Goal: Task Accomplishment & Management: Manage account settings

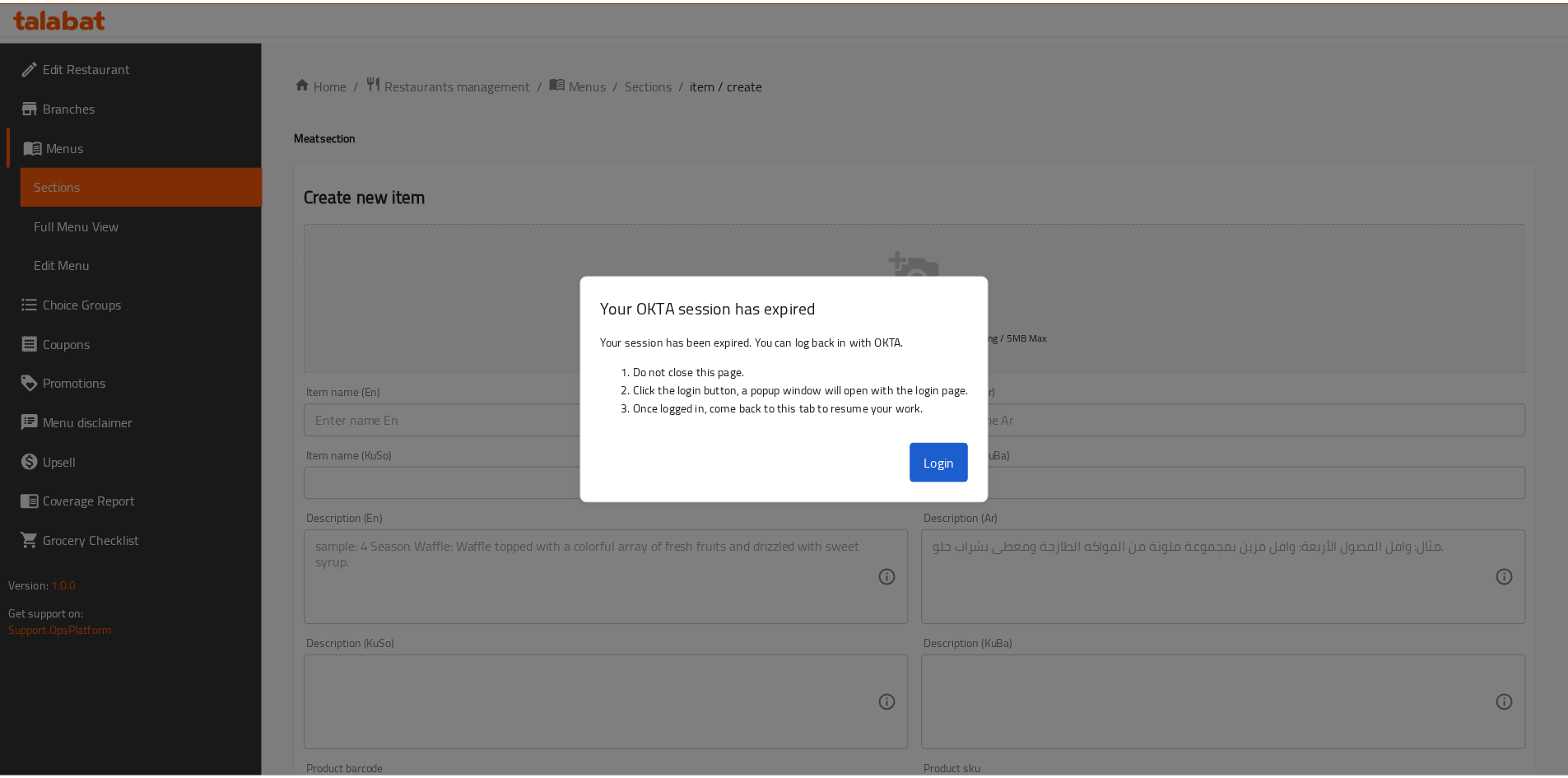
scroll to position [574, 0]
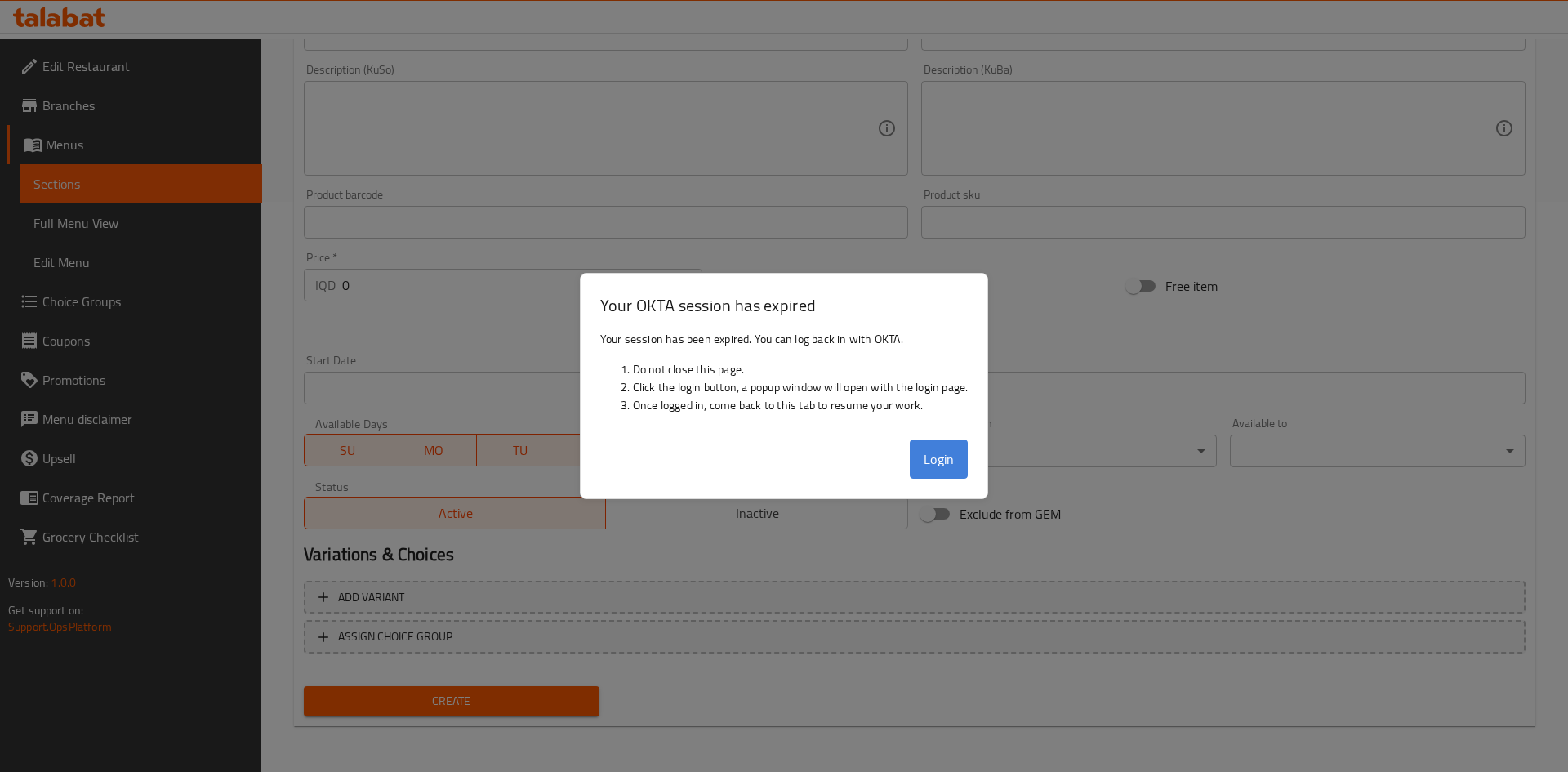
click at [943, 472] on button "Login" at bounding box center [939, 459] width 59 height 39
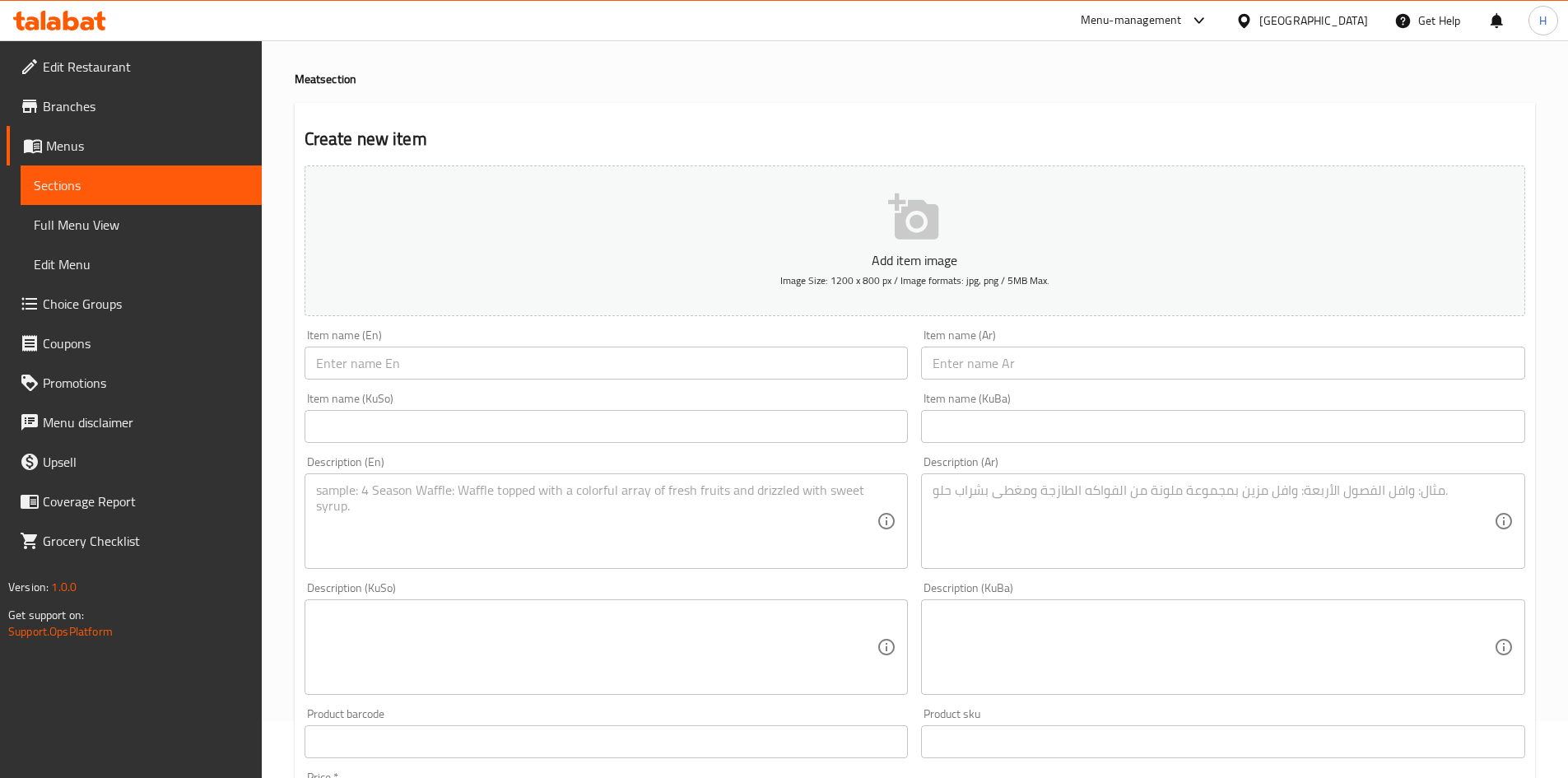
scroll to position [0, 0]
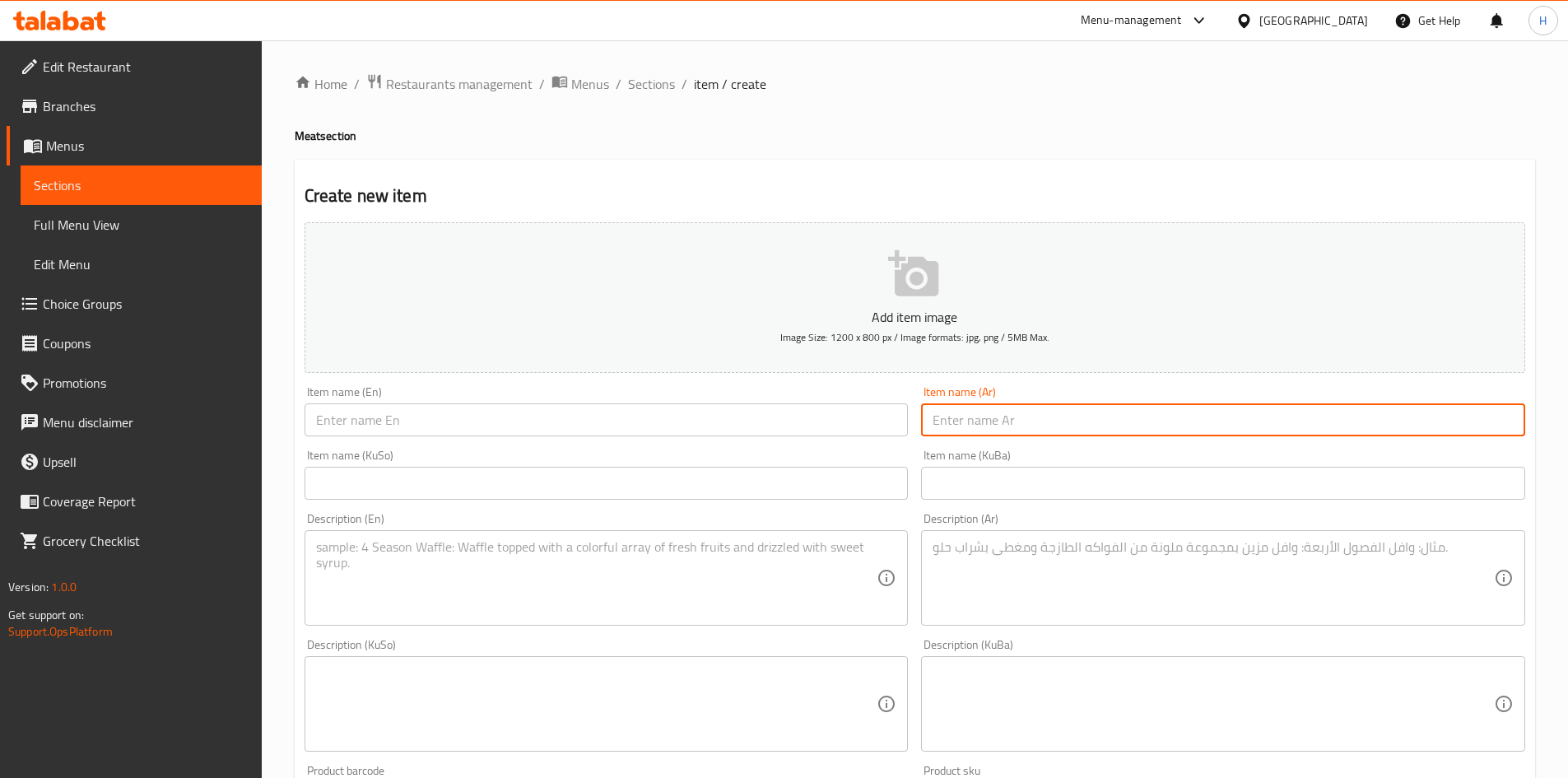
click at [1080, 433] on input "text" at bounding box center [1223, 419] width 604 height 33
click at [641, 581] on textarea at bounding box center [596, 577] width 561 height 78
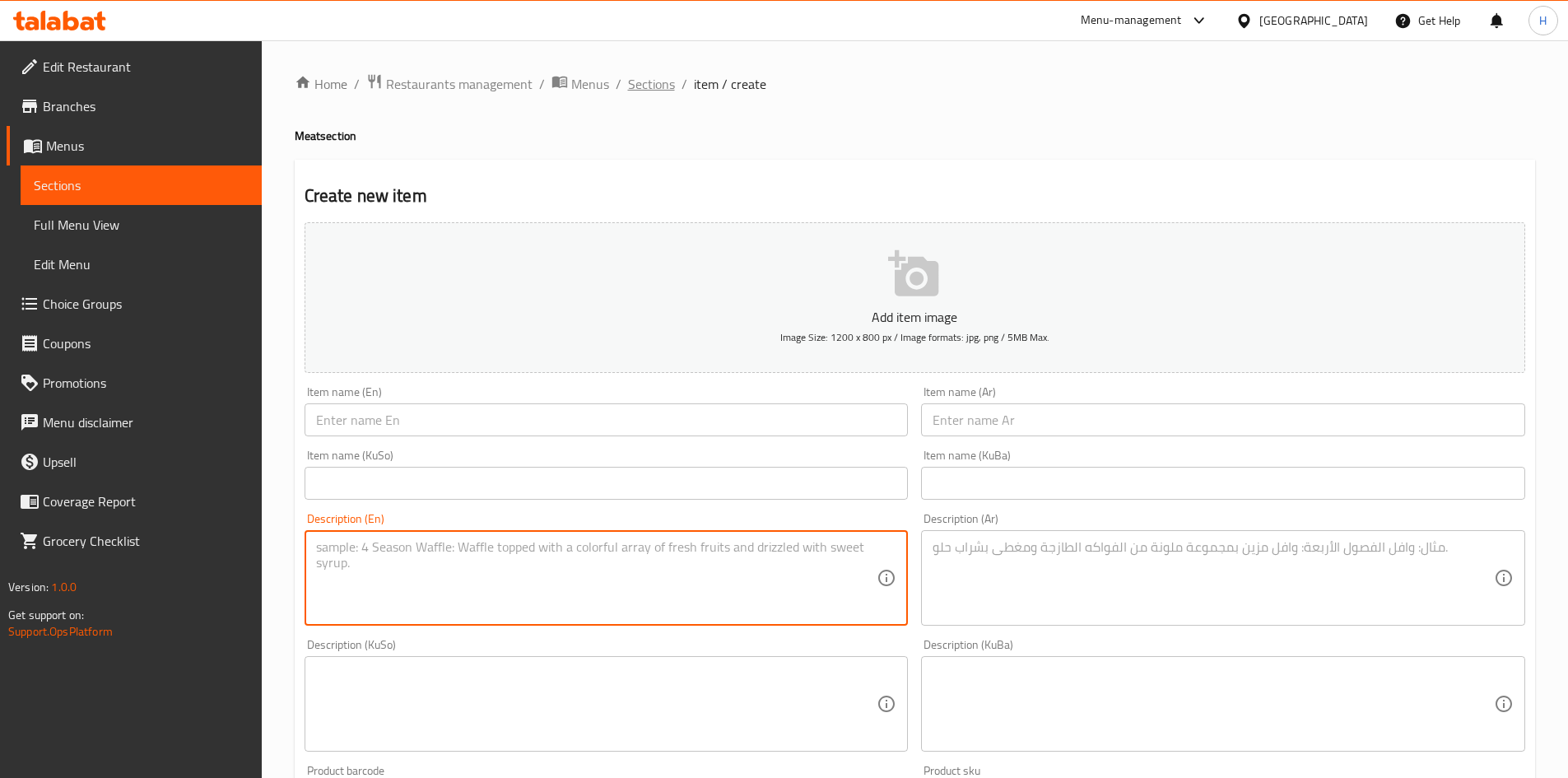
click at [654, 84] on span "Sections" at bounding box center [651, 84] width 47 height 20
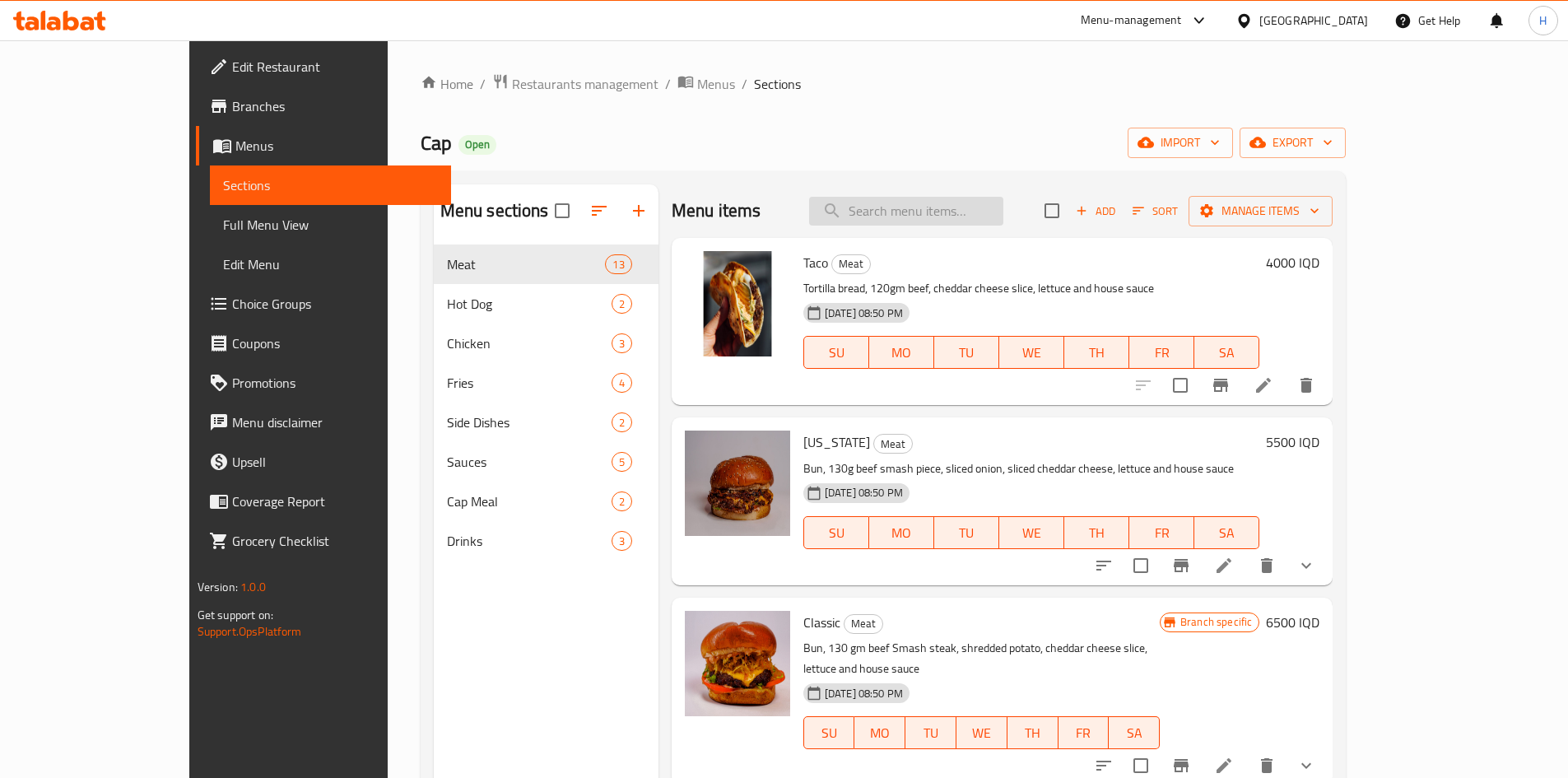
click at [978, 216] on input "search" at bounding box center [905, 211] width 194 height 29
type input "ق"
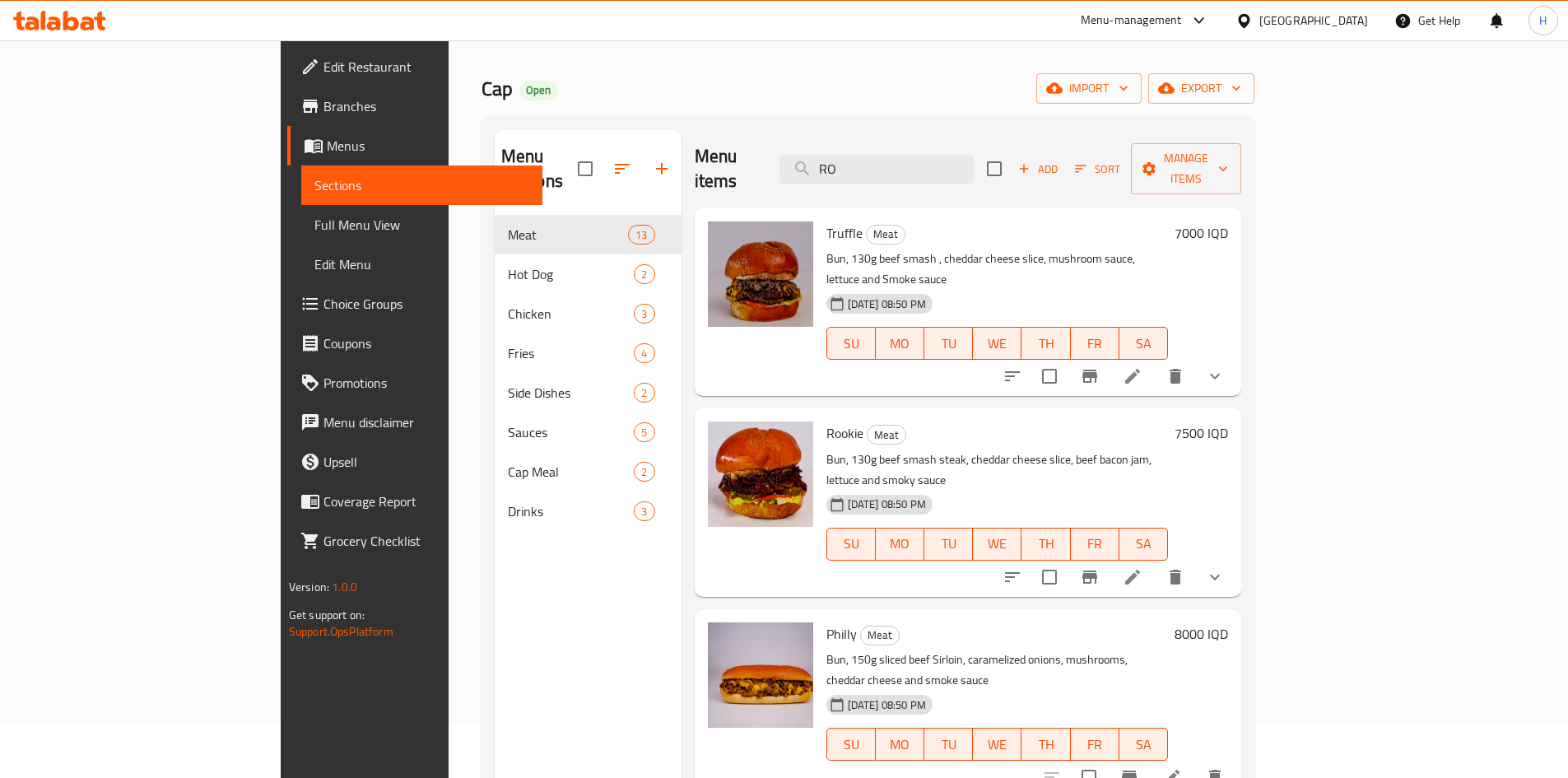
scroll to position [82, 0]
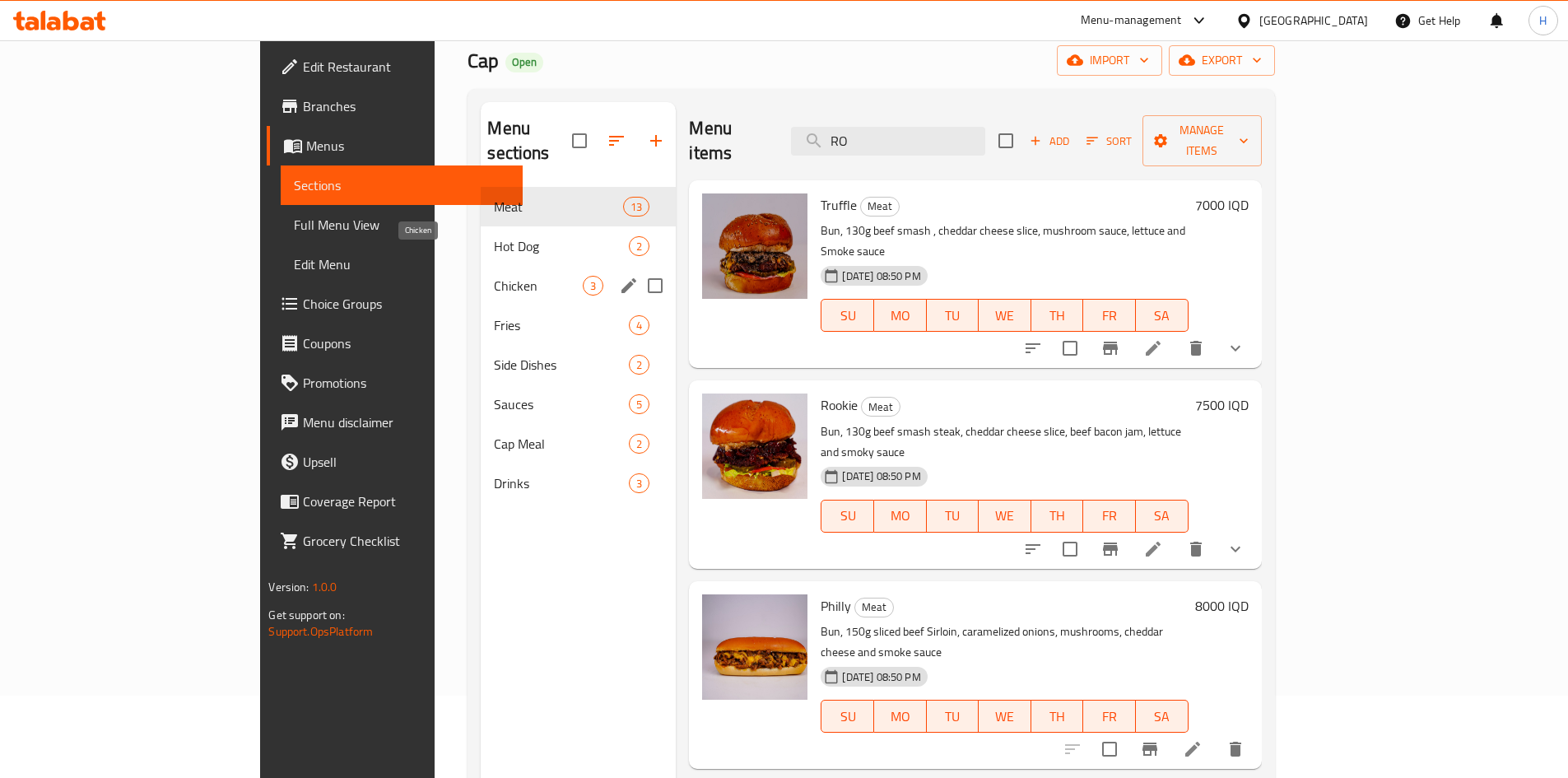
click at [494, 236] on span "Hot Dog" at bounding box center [561, 246] width 135 height 20
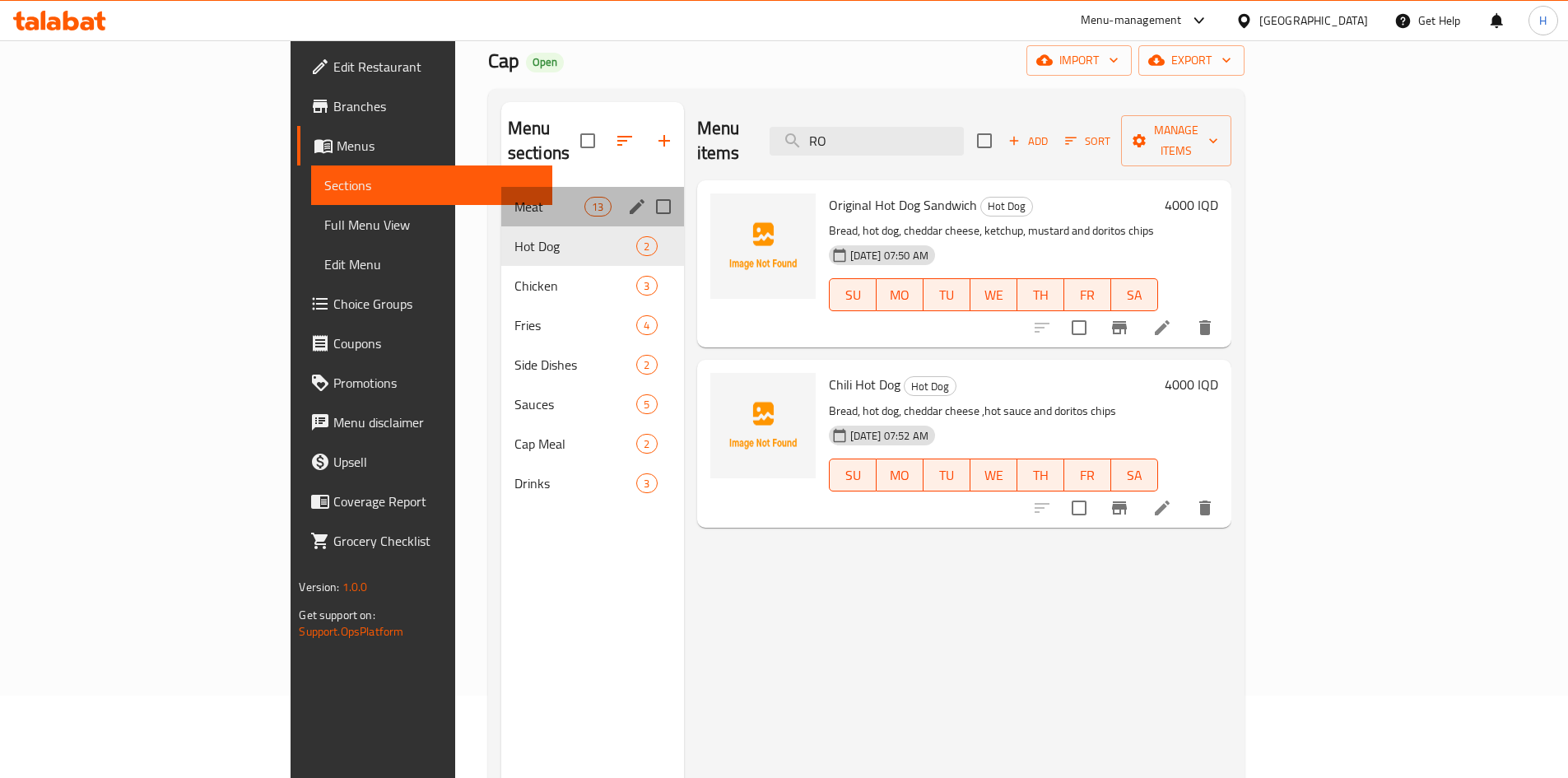
click at [501, 199] on div "Meat 13" at bounding box center [592, 207] width 183 height 40
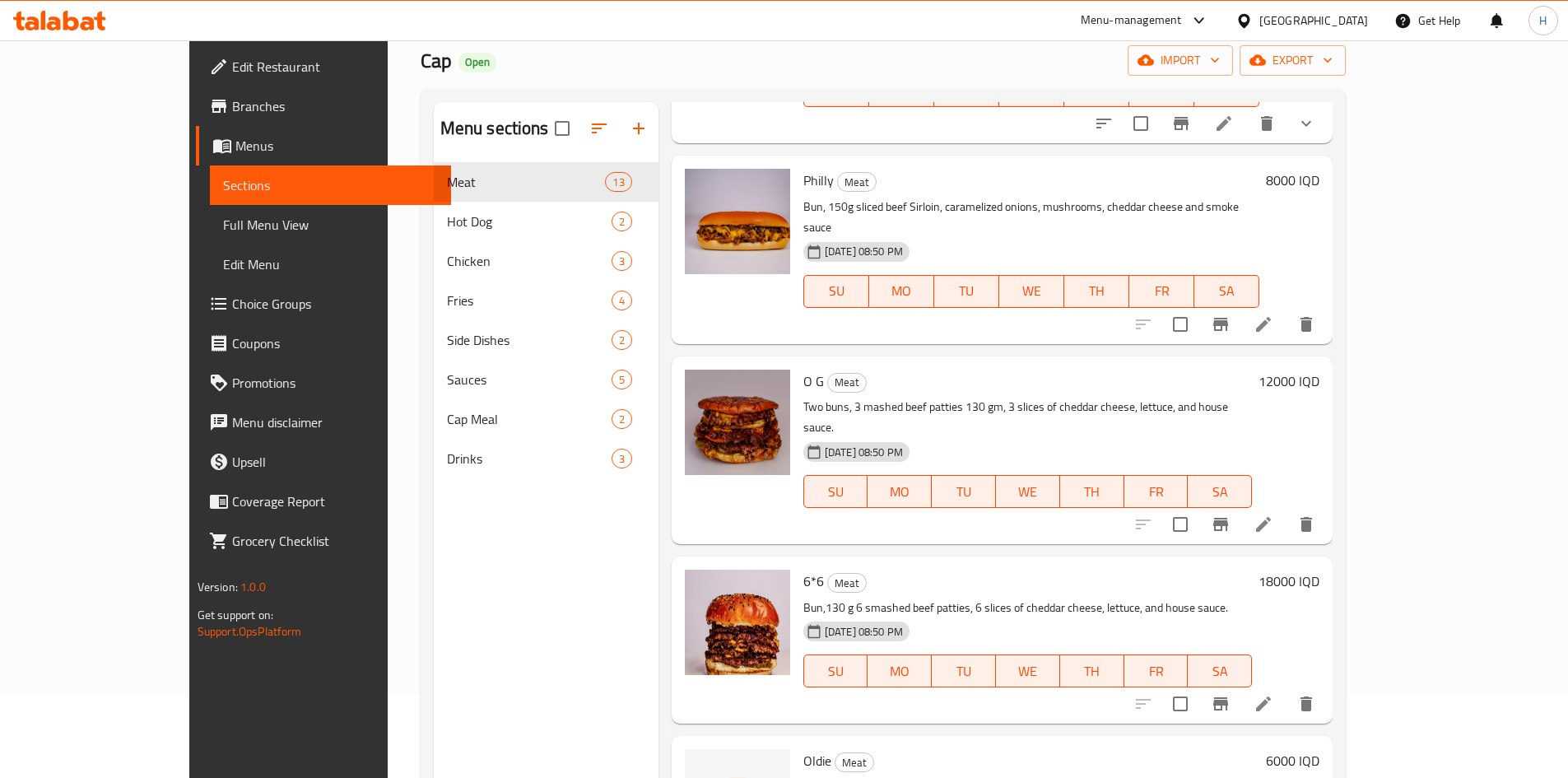
scroll to position [1601, 0]
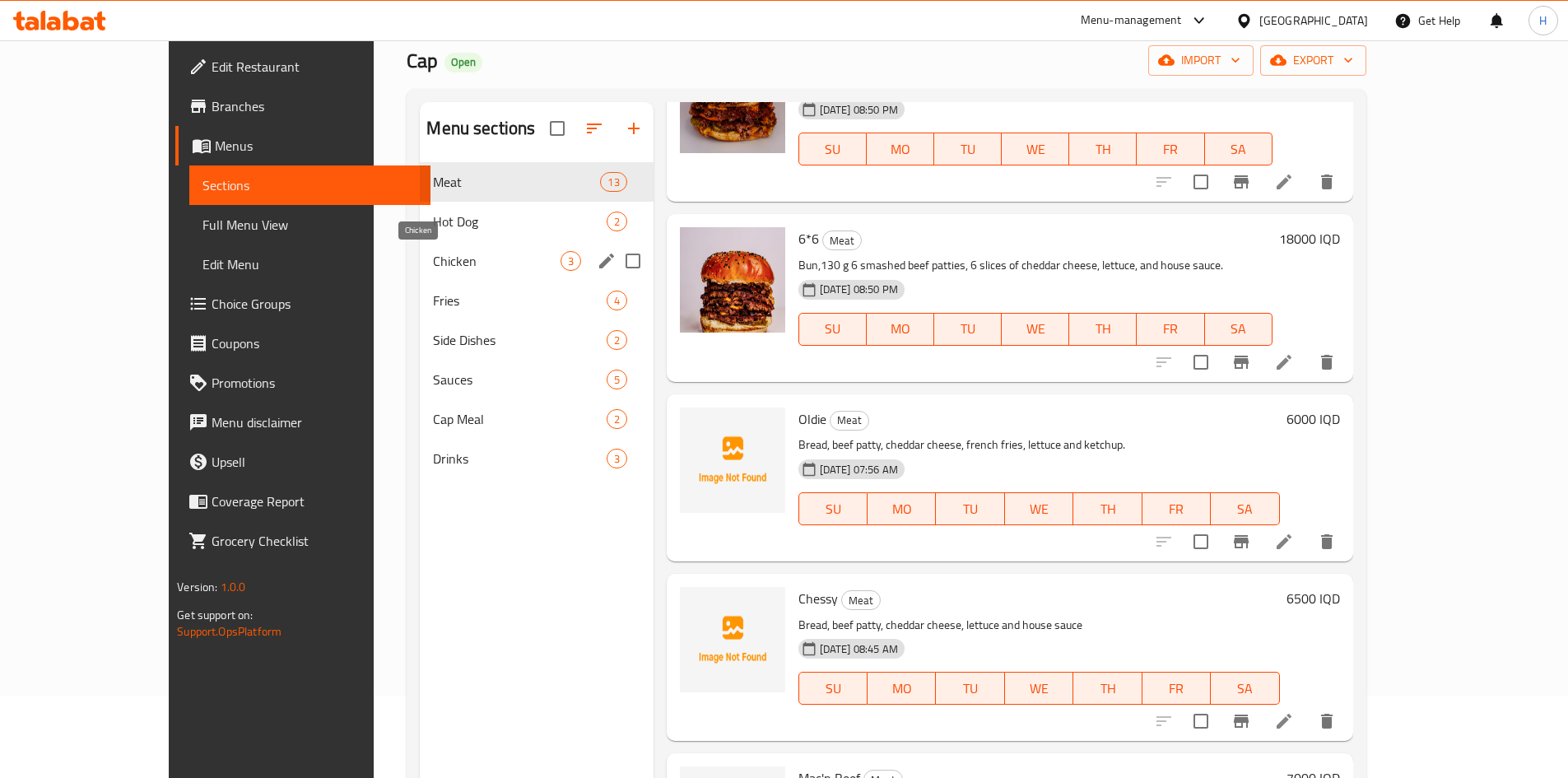
drag, startPoint x: 367, startPoint y: 256, endPoint x: 366, endPoint y: 272, distance: 16.0
click at [433, 256] on span "Chicken" at bounding box center [497, 261] width 127 height 20
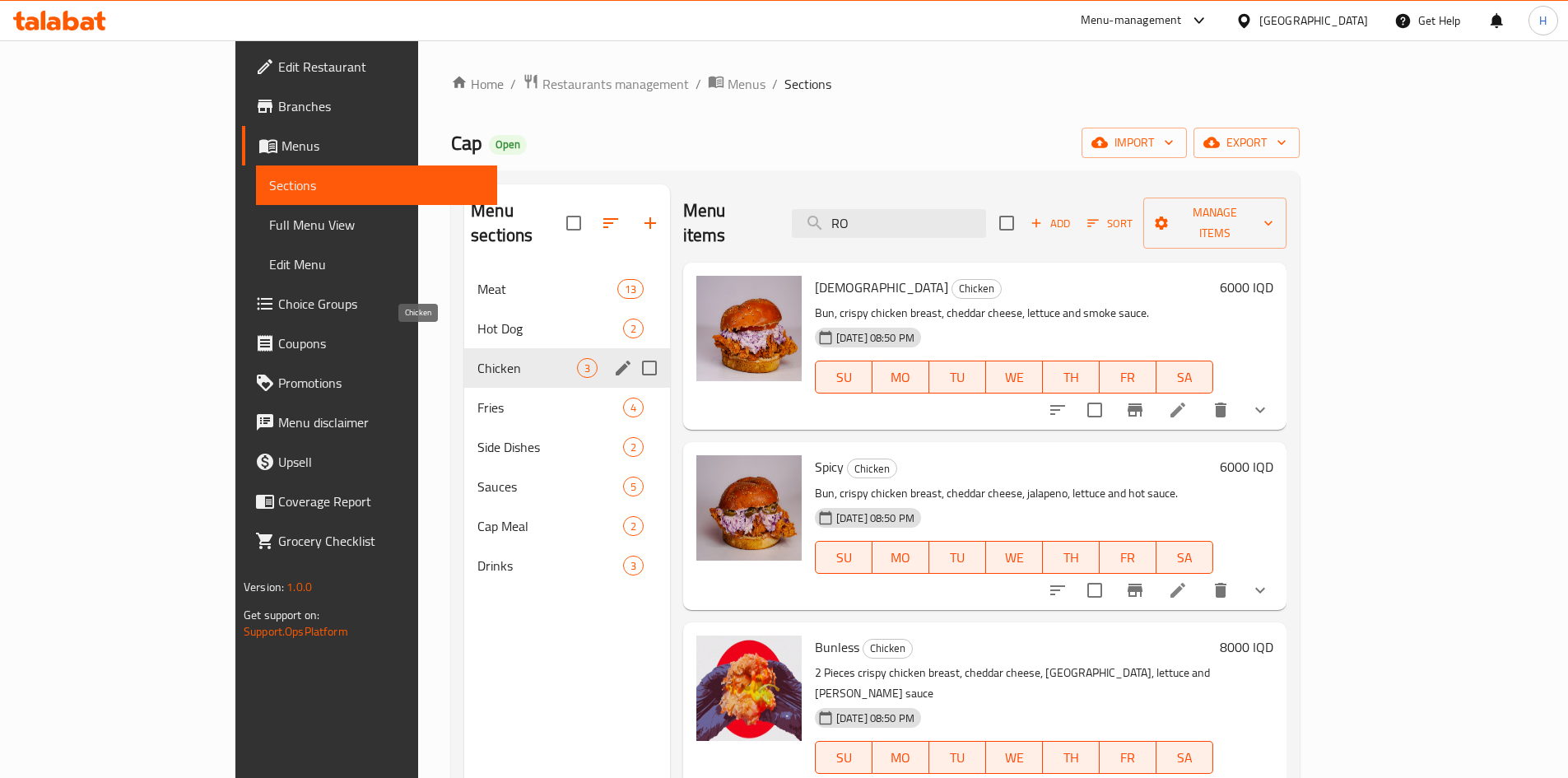
click at [477, 358] on span "Chicken" at bounding box center [527, 368] width 99 height 20
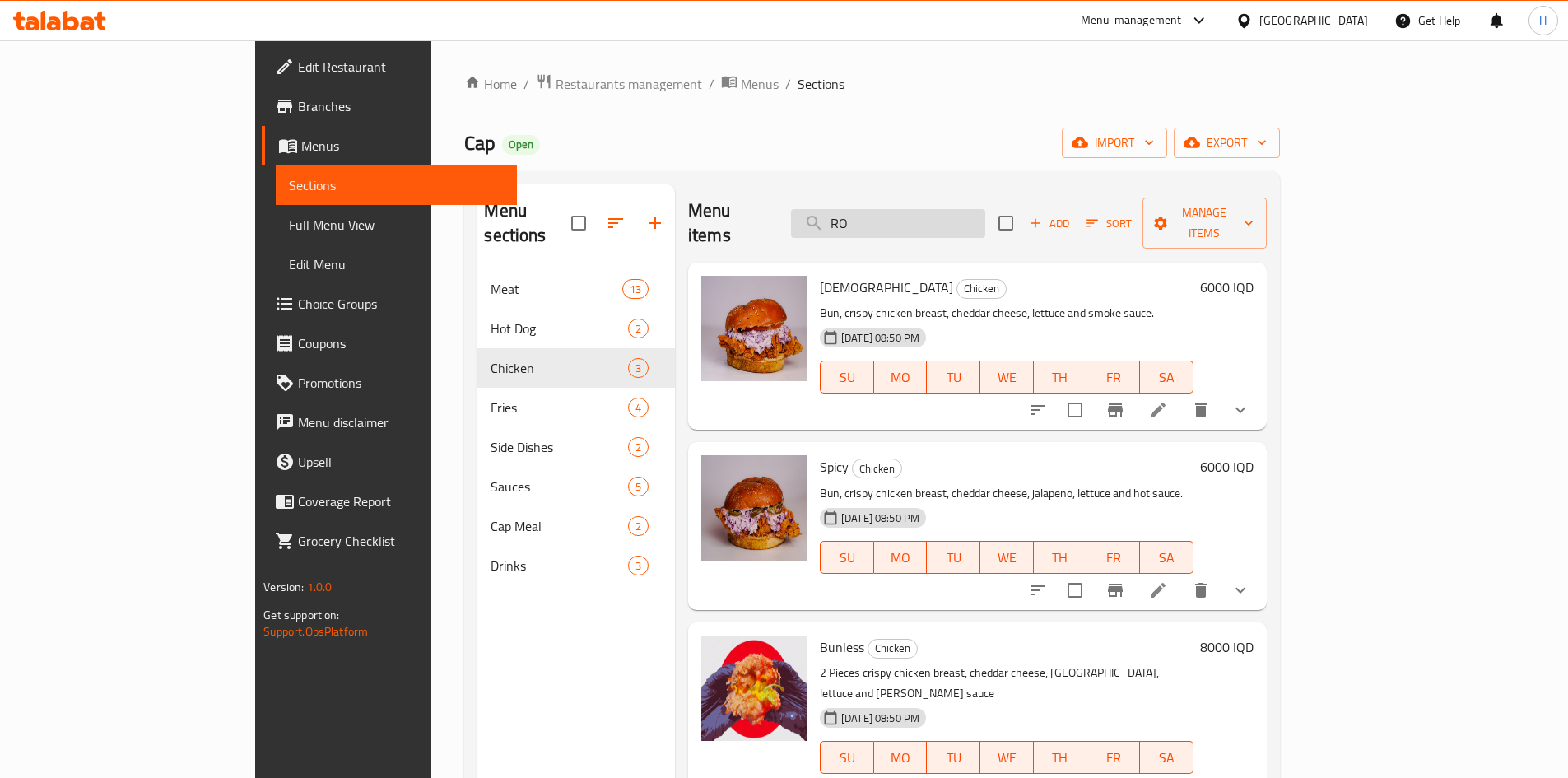
click at [955, 209] on input "RO" at bounding box center [887, 223] width 194 height 29
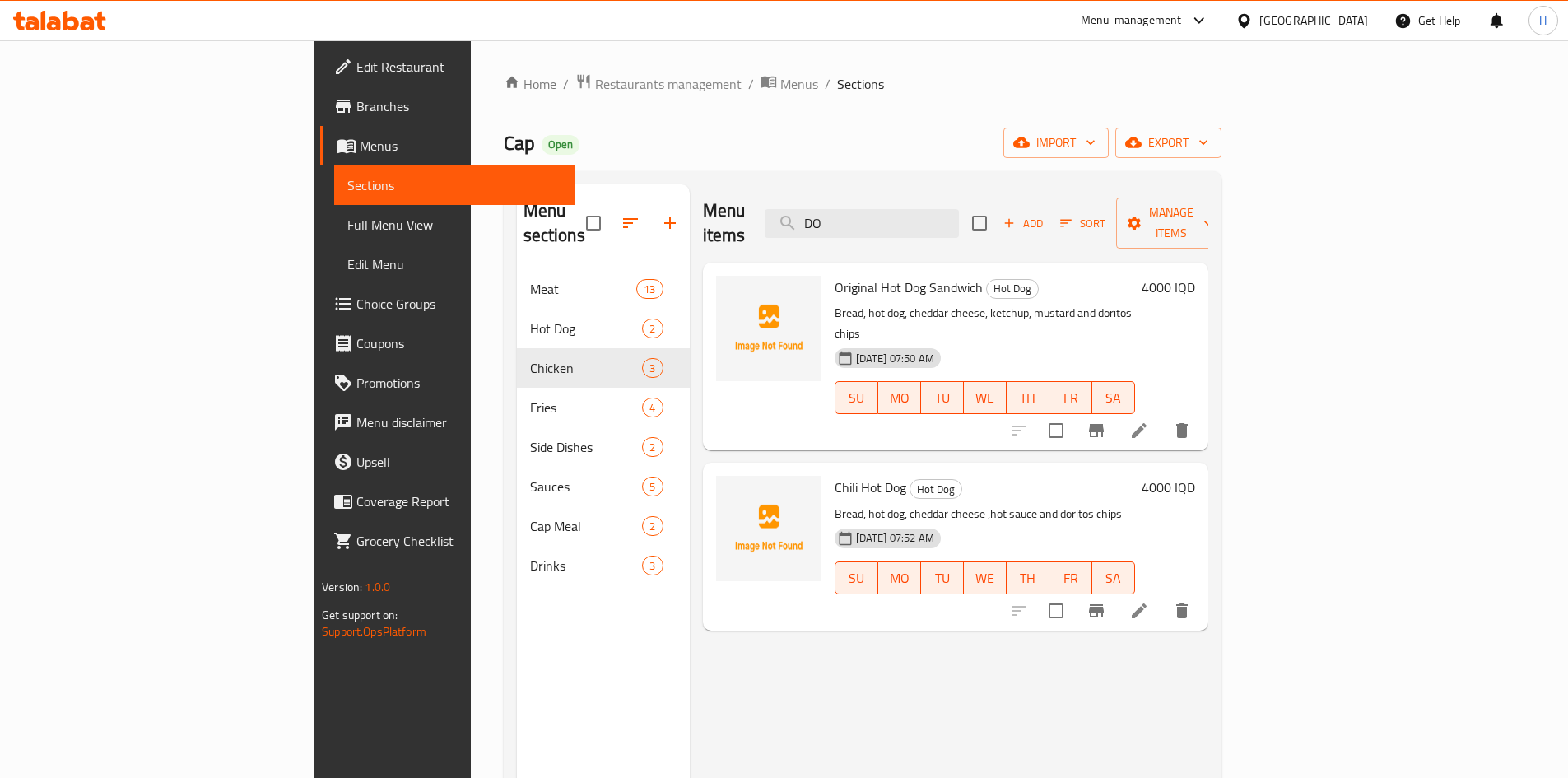
type input "D"
